Goal: Task Accomplishment & Management: Manage account settings

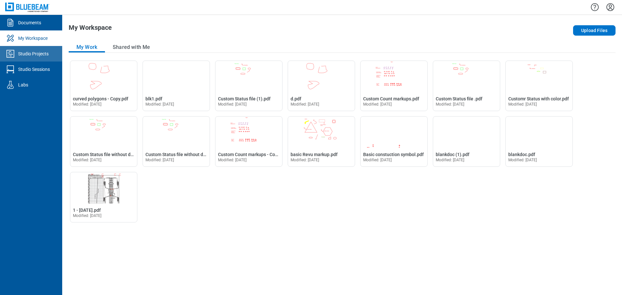
click at [38, 55] on div "Studio Projects" at bounding box center [33, 54] width 30 height 6
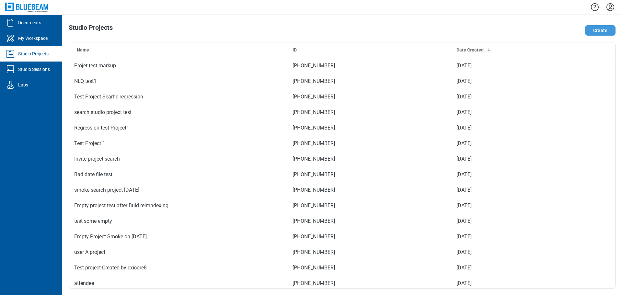
click at [591, 31] on button "Create" at bounding box center [600, 30] width 30 height 10
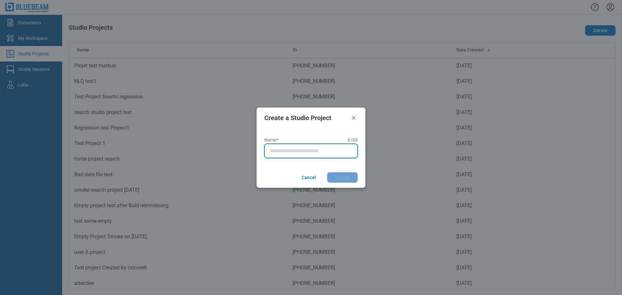
click at [295, 151] on input "Name* 0 of 60 characters 0 / 60" at bounding box center [312, 151] width 85 height 8
type input "**********"
click at [327, 172] on button "Create" at bounding box center [342, 177] width 30 height 10
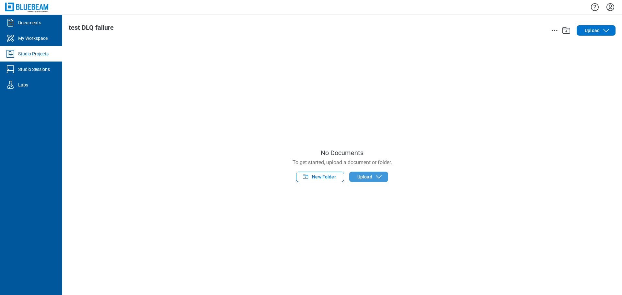
click at [370, 178] on span "Upload" at bounding box center [365, 177] width 15 height 6
click at [312, 176] on button "New Folder" at bounding box center [320, 177] width 48 height 10
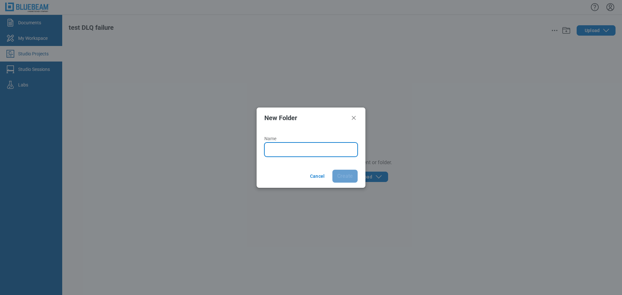
click at [296, 149] on input "Name" at bounding box center [312, 150] width 85 height 8
type input "*******"
click at [333, 170] on button "Create" at bounding box center [345, 176] width 25 height 13
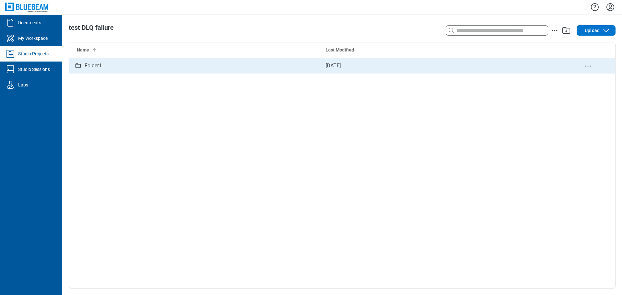
click at [100, 65] on div "Folder1" at bounding box center [93, 66] width 17 height 8
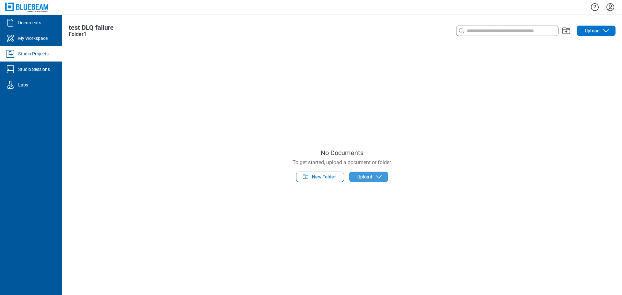
click at [381, 175] on icon "button" at bounding box center [379, 177] width 8 height 8
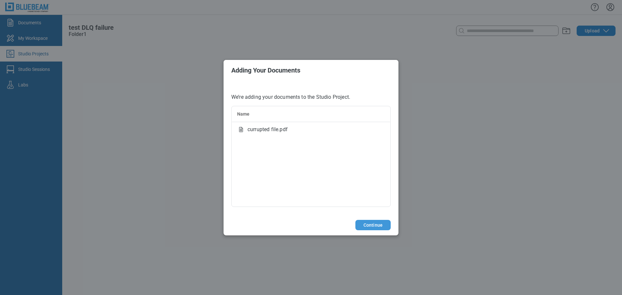
click at [370, 226] on button "Continue" at bounding box center [373, 225] width 35 height 10
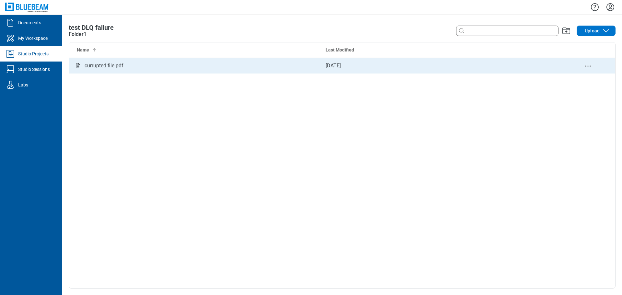
click at [116, 67] on div "currupted file.pdf" at bounding box center [104, 66] width 39 height 8
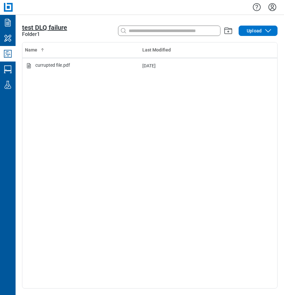
click at [40, 27] on span "test DLQ failure" at bounding box center [44, 28] width 45 height 8
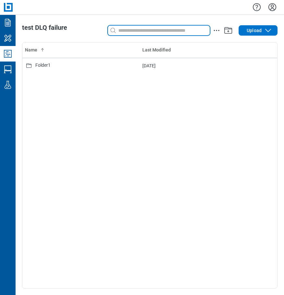
click at [145, 31] on input at bounding box center [163, 30] width 93 height 7
type input "*"
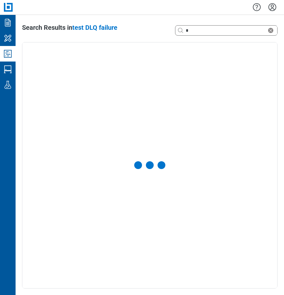
select select "**********"
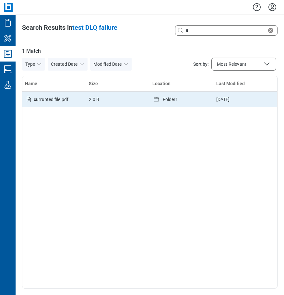
click at [44, 98] on span "c urrupted file.pdf" at bounding box center [51, 99] width 35 height 5
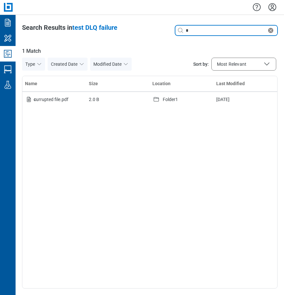
click at [207, 32] on input "*" at bounding box center [225, 30] width 82 height 7
type input "*"
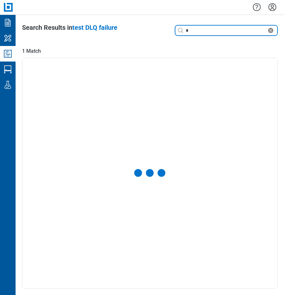
select select "**********"
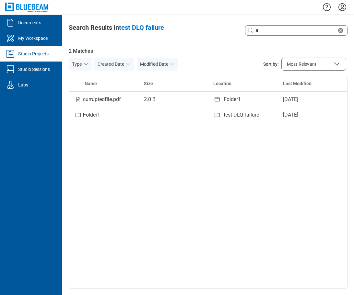
click at [222, 191] on div "Name Size Location Last Modified currupted f ile.pdf 2.0 B Folder1 [DATE] F old…" at bounding box center [208, 182] width 279 height 213
click at [109, 203] on div "Name Size Location Last Modified currupted f ile.pdf 2.0 B Folder1 [DATE] F old…" at bounding box center [208, 182] width 279 height 213
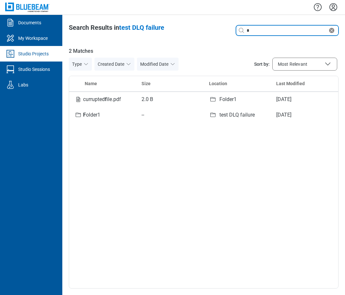
click at [272, 30] on input "*" at bounding box center [286, 30] width 82 height 7
type input "*"
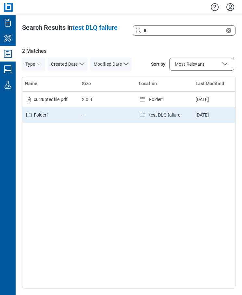
click at [43, 117] on span "F older1" at bounding box center [41, 114] width 15 height 5
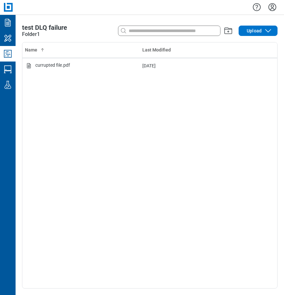
click at [29, 34] on div "Folder1" at bounding box center [31, 34] width 18 height 8
click at [38, 27] on span "test DLQ failure" at bounding box center [44, 28] width 45 height 8
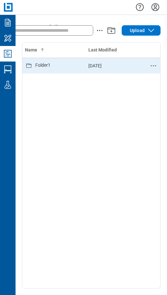
click at [41, 68] on div "Folder1" at bounding box center [42, 66] width 15 height 8
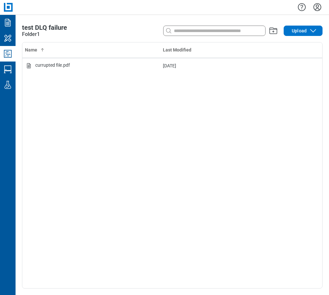
click at [9, 52] on icon "Studio Projects" at bounding box center [8, 54] width 10 height 10
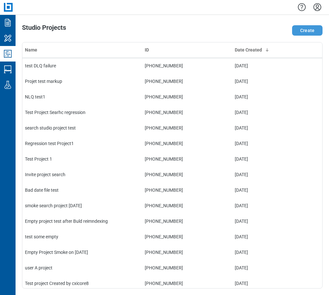
click at [306, 30] on button "Create" at bounding box center [307, 30] width 30 height 10
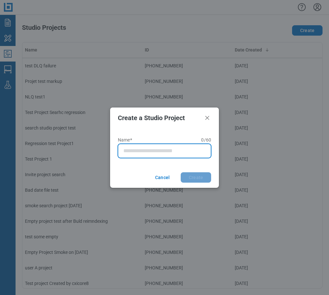
click at [152, 149] on input "Name* 0 of 60 characters 0 / 60" at bounding box center [166, 151] width 85 height 8
type input "**********"
click at [181, 172] on button "Create" at bounding box center [196, 177] width 30 height 10
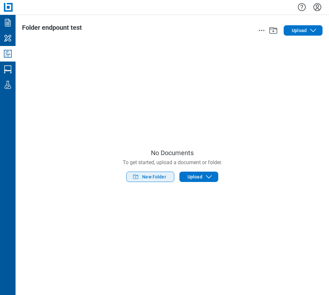
click at [152, 179] on span "New Folder" at bounding box center [154, 177] width 24 height 6
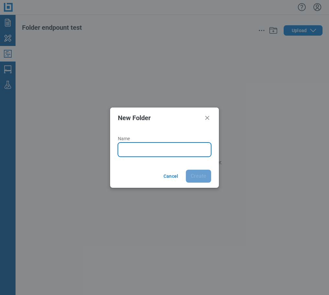
click at [135, 147] on input "Name" at bounding box center [166, 150] width 85 height 8
type input "*******"
click at [186, 170] on button "Create" at bounding box center [198, 176] width 25 height 13
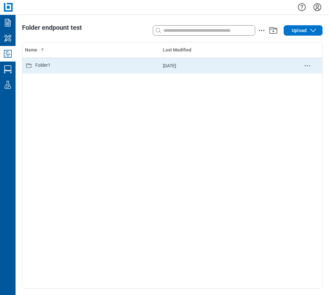
click at [57, 67] on div "Folder1" at bounding box center [91, 66] width 133 height 8
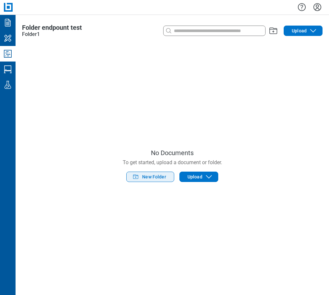
click at [159, 180] on span "New Folder" at bounding box center [154, 177] width 24 height 6
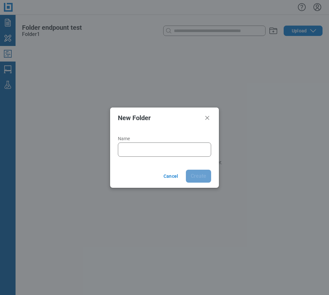
click at [157, 154] on div at bounding box center [164, 150] width 93 height 14
click at [170, 153] on input "Name" at bounding box center [166, 150] width 85 height 8
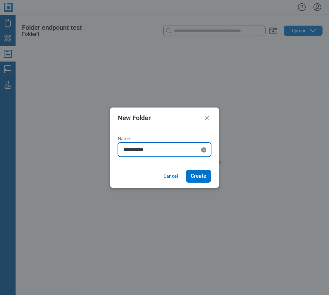
type input "**********"
click at [186, 170] on button "Create" at bounding box center [198, 176] width 25 height 13
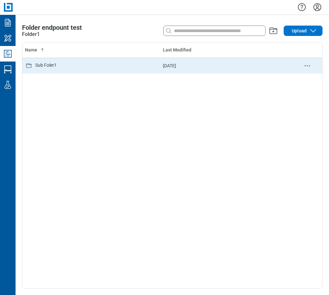
click at [49, 70] on td "Sub Foler1" at bounding box center [91, 66] width 138 height 16
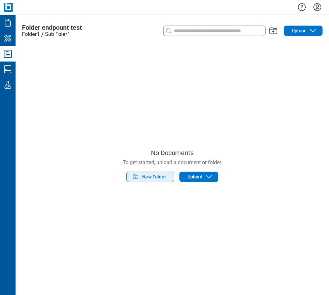
click at [149, 174] on span "New Folder" at bounding box center [154, 177] width 24 height 6
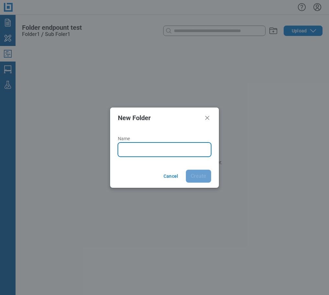
click at [128, 147] on input "Name" at bounding box center [166, 150] width 85 height 8
type input "**********"
click at [186, 170] on button "Create" at bounding box center [198, 176] width 25 height 13
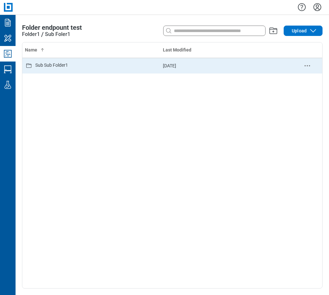
click at [84, 67] on div "Sub Sub Folder1" at bounding box center [91, 66] width 133 height 8
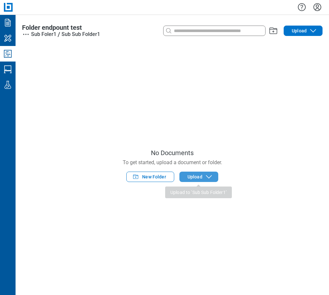
click at [192, 179] on span "Upload" at bounding box center [195, 177] width 15 height 6
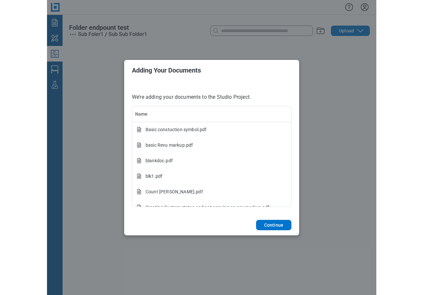
scroll to position [9, 0]
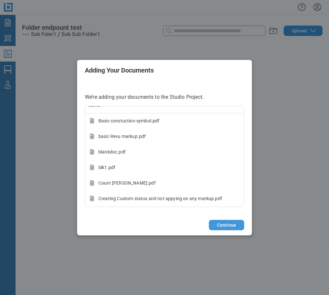
click at [230, 224] on button "Continue" at bounding box center [226, 225] width 35 height 10
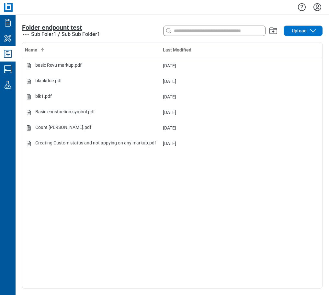
click at [48, 27] on span "Folder endpount test" at bounding box center [52, 28] width 60 height 8
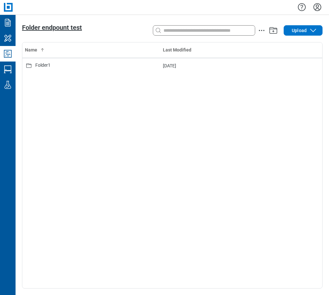
click at [43, 29] on span "Folder endpount test" at bounding box center [52, 28] width 60 height 8
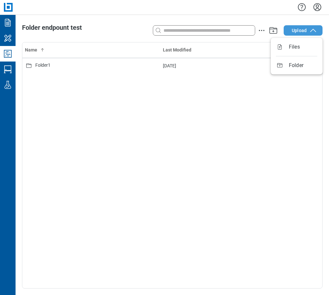
click at [302, 31] on span "Upload" at bounding box center [299, 30] width 15 height 6
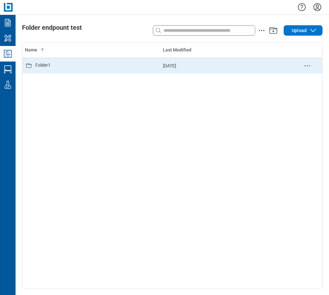
click at [57, 60] on td "Folder1" at bounding box center [91, 66] width 138 height 16
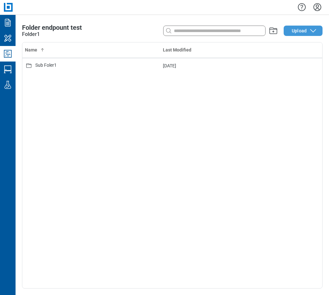
click at [296, 29] on span "Upload" at bounding box center [299, 31] width 15 height 6
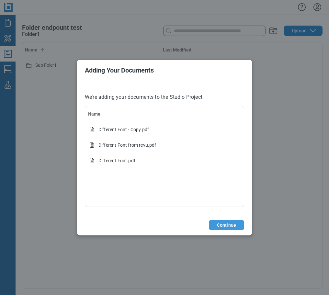
click at [233, 225] on button "Continue" at bounding box center [226, 225] width 35 height 10
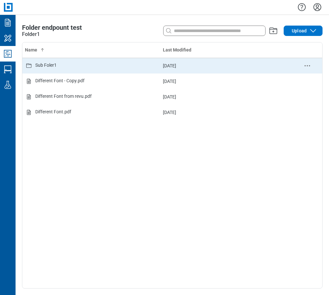
click at [59, 66] on div "Sub Foler1" at bounding box center [91, 66] width 133 height 8
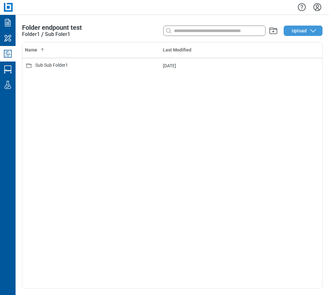
click at [299, 33] on span "Upload" at bounding box center [299, 31] width 15 height 6
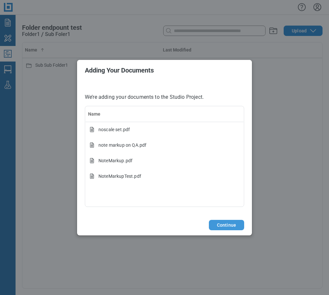
click at [233, 226] on button "Continue" at bounding box center [226, 225] width 35 height 10
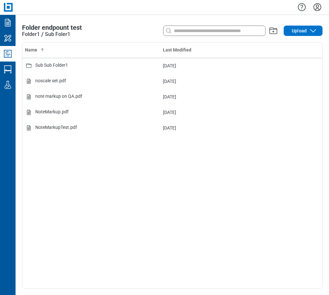
click at [165, 195] on div "Name Last Modified Sub Sub Folder1 [DATE] noscale set.pdf [DATE] note markup on…" at bounding box center [172, 165] width 300 height 246
click at [63, 35] on div "Sub Foler1" at bounding box center [57, 34] width 25 height 8
click at [31, 35] on div "Folder1" at bounding box center [31, 34] width 18 height 8
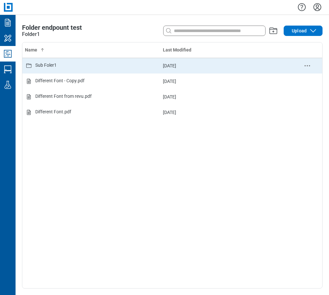
click at [50, 65] on div "Sub Foler1" at bounding box center [45, 66] width 21 height 8
click at [70, 69] on div "Sub Sub Folder1" at bounding box center [91, 66] width 133 height 8
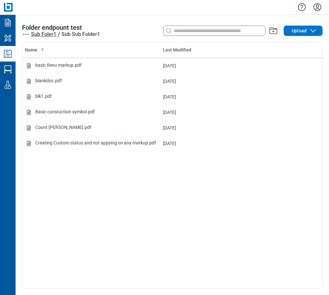
click at [40, 35] on div "Sub Foler1" at bounding box center [43, 34] width 25 height 8
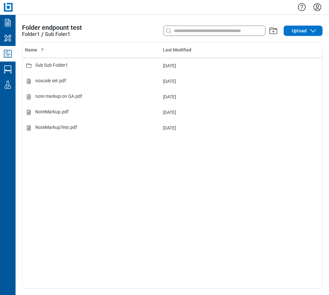
click at [57, 35] on div "Sub Foler1" at bounding box center [57, 34] width 25 height 8
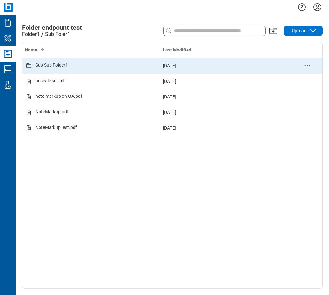
click at [52, 68] on div "Sub Sub Folder1" at bounding box center [51, 66] width 33 height 8
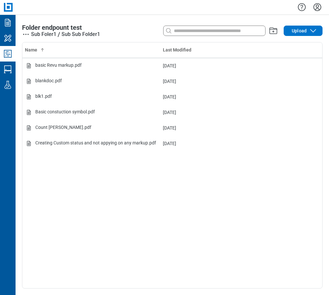
click at [26, 34] on icon "button" at bounding box center [26, 34] width 8 height 8
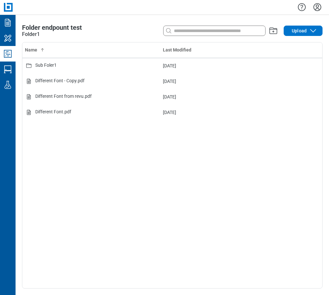
click at [28, 35] on div "Folder1" at bounding box center [31, 34] width 18 height 8
click at [42, 28] on span "Folder endpount test" at bounding box center [52, 28] width 60 height 8
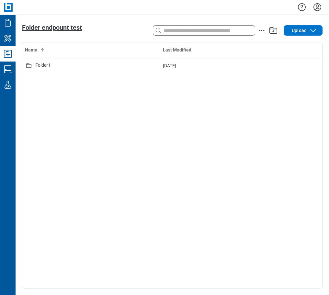
click at [62, 27] on span "Folder endpount test" at bounding box center [52, 28] width 60 height 8
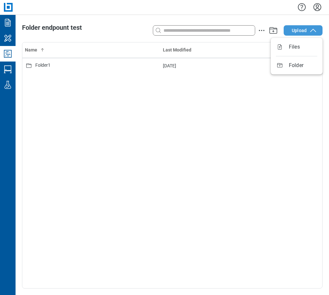
click at [301, 31] on span "Upload" at bounding box center [299, 30] width 15 height 6
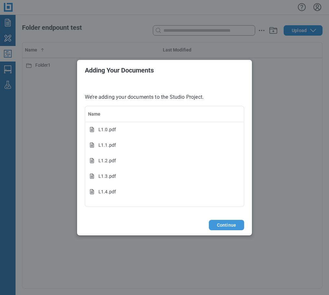
click at [230, 227] on button "Continue" at bounding box center [226, 225] width 35 height 10
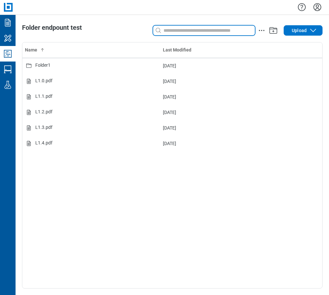
click at [180, 31] on input at bounding box center [208, 30] width 93 height 7
type input "*"
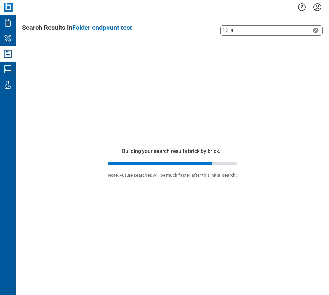
select select "**********"
